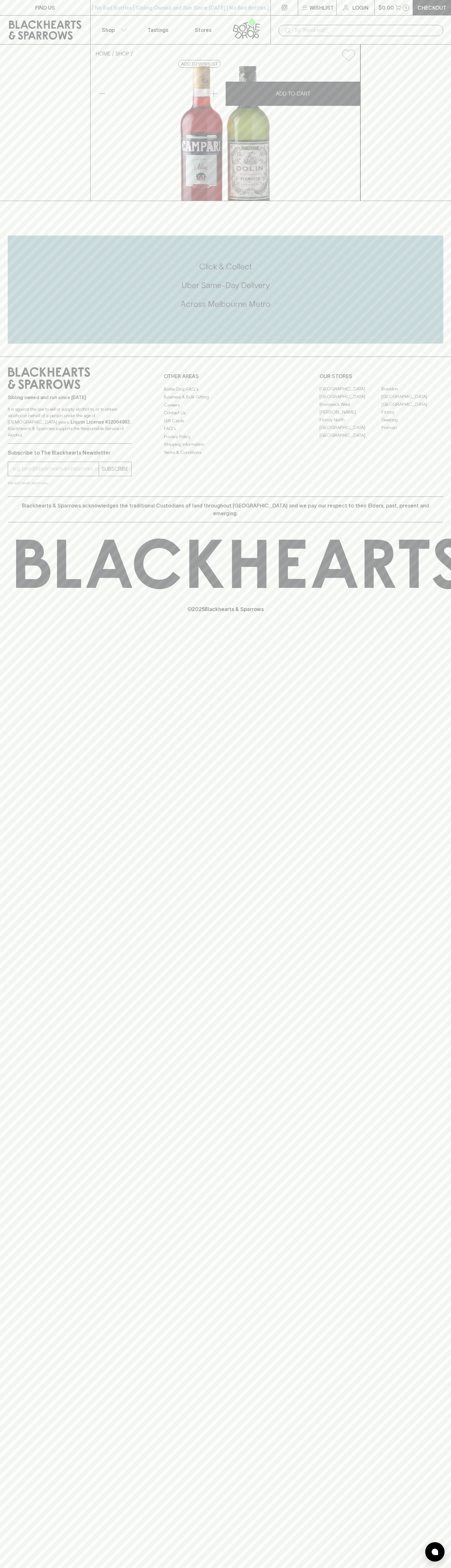
click at [28, 3] on link "FIND US" at bounding box center [45, 8] width 90 height 15
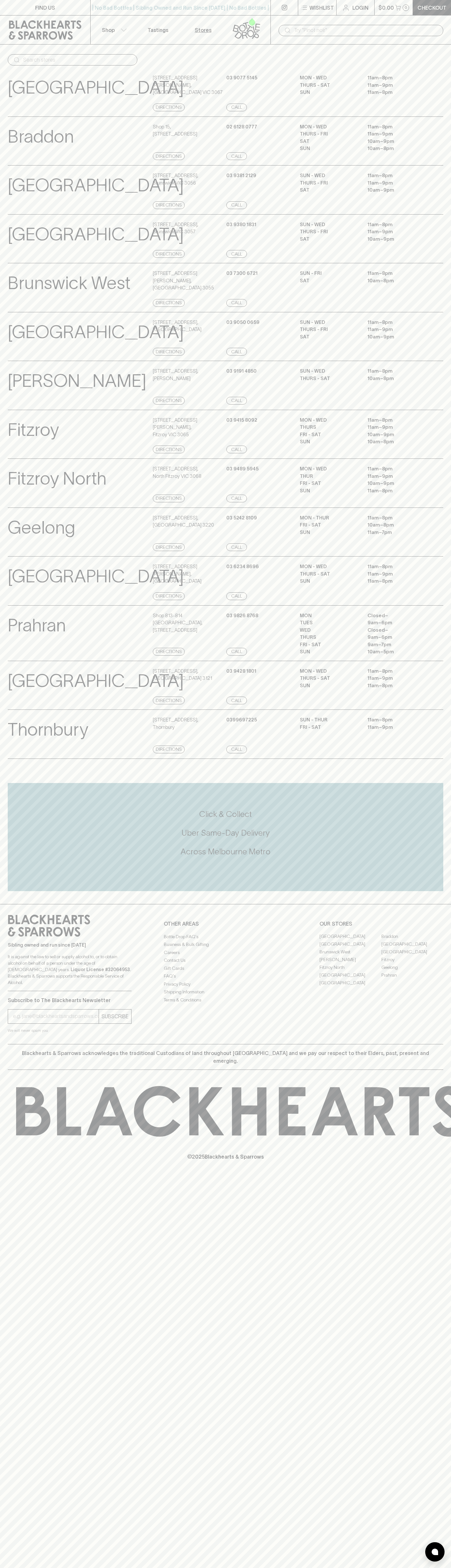
click at [426, 1026] on div "Sibling owned and run since [DATE] It is against the law to sell or supply alco…" at bounding box center [226, 974] width 451 height 140
click at [55, 1568] on html "FIND US | No Bad Bottles | Sibling Owned and Run Since [DATE] | No Bad Bottles …" at bounding box center [226, 784] width 451 height 1568
click at [1, 1386] on div "FIND US | No Bad Bottles | Sibling Owned and Run Since [DATE] | No Bad Bottles …" at bounding box center [226, 784] width 451 height 1568
